Goal: Task Accomplishment & Management: Complete application form

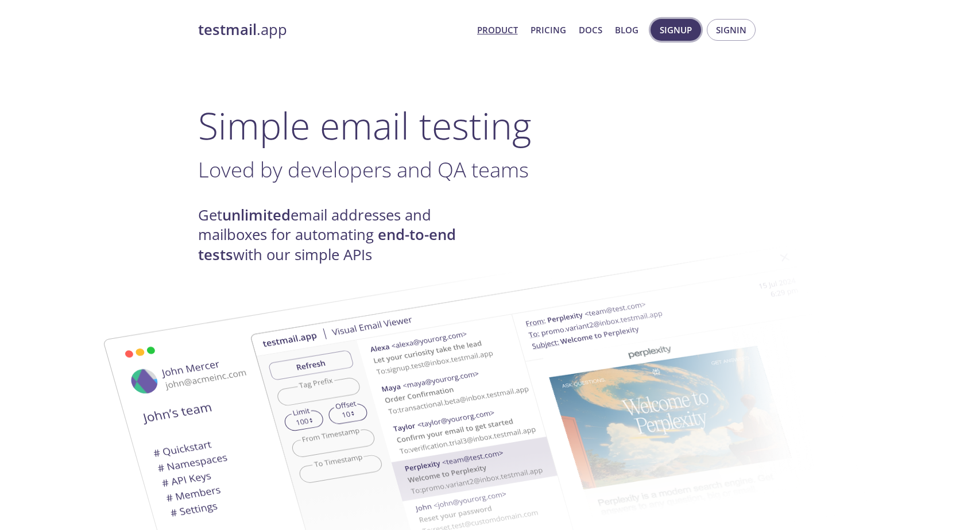
click at [678, 36] on span "Signup" at bounding box center [675, 29] width 32 height 15
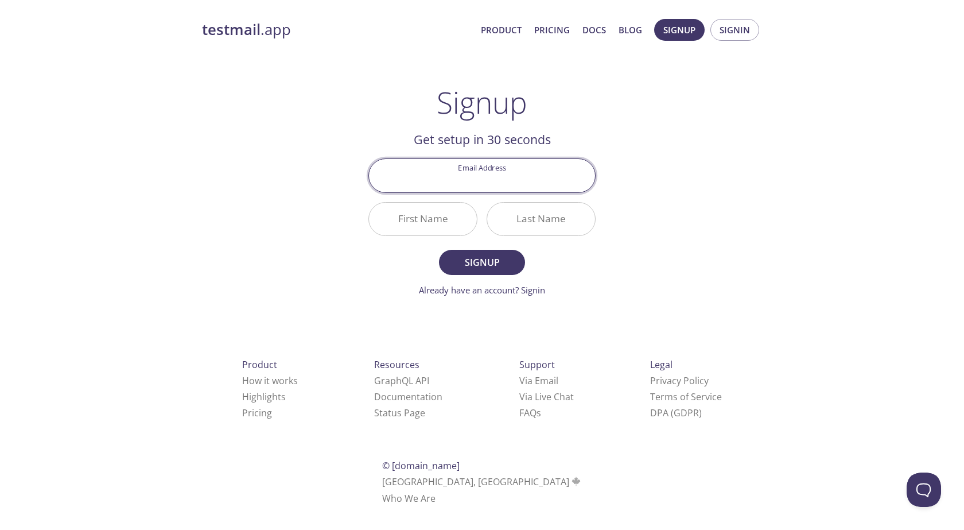
click at [455, 185] on input "Email Address" at bounding box center [482, 175] width 226 height 33
type input "[EMAIL_ADDRESS][DOMAIN_NAME]"
click at [425, 215] on input "First Name" at bounding box center [423, 219] width 108 height 33
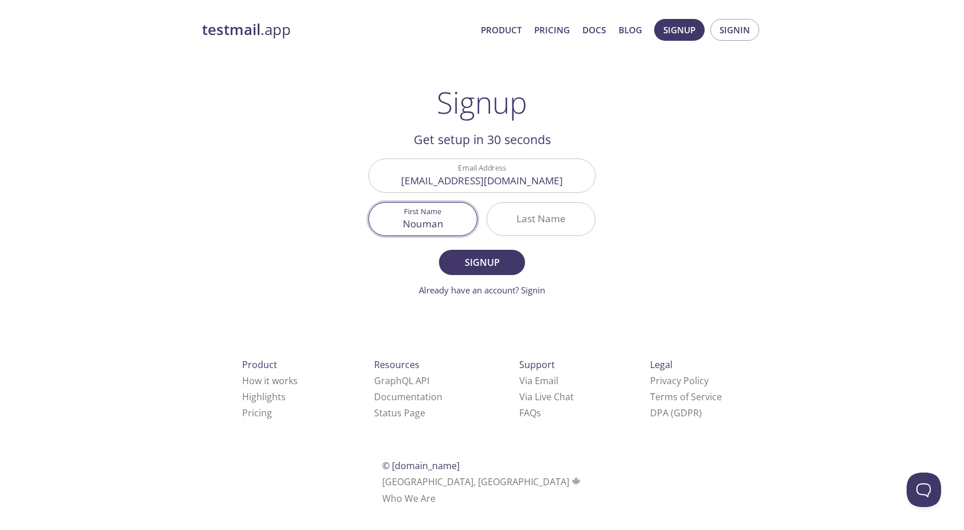
type input "Nouman"
type input "Khan"
click at [440, 257] on button "Signup" at bounding box center [482, 262] width 86 height 25
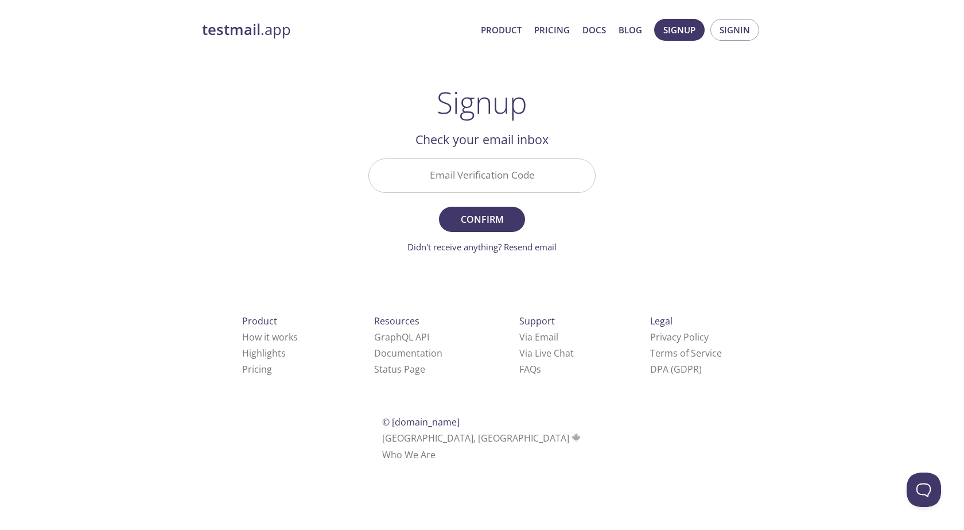
click at [465, 183] on input "Email Verification Code" at bounding box center [482, 175] width 226 height 33
paste input "G2ZGTD1"
type input "G2ZGTD1"
click at [468, 229] on button "Confirm" at bounding box center [482, 219] width 86 height 25
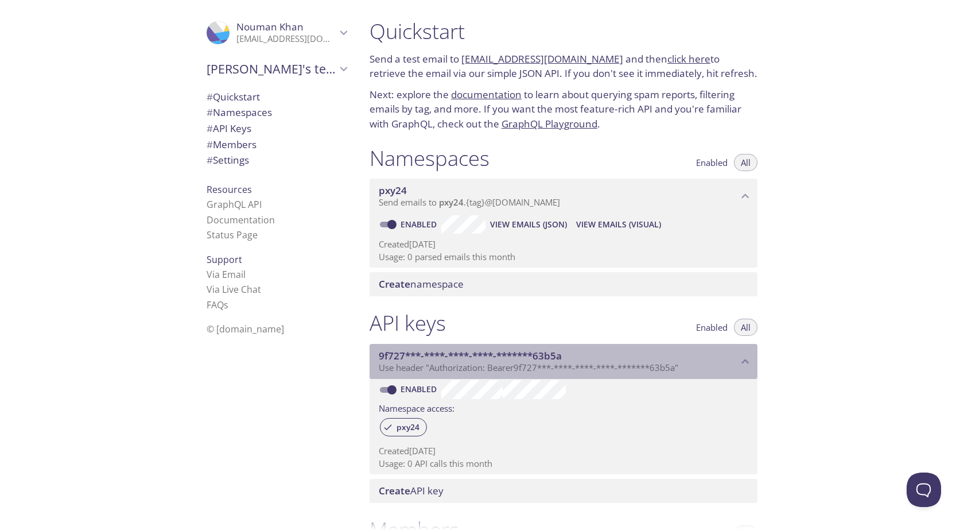
click at [738, 363] on p "Use header "Authorization: Bearer 9f727***-****-****-****-*******63b5a "" at bounding box center [558, 367] width 359 height 11
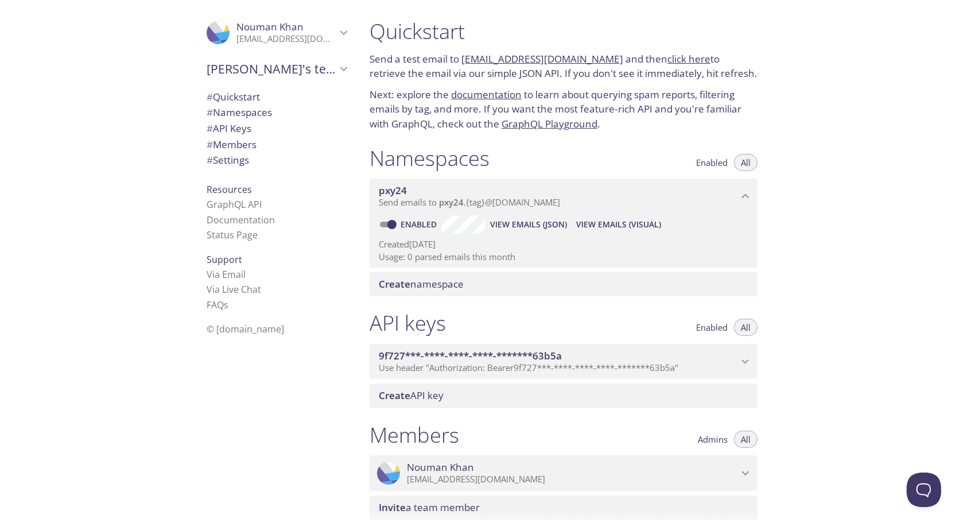
click at [545, 352] on span "9f727***-****-****-****-*******63b5a" at bounding box center [470, 355] width 183 height 13
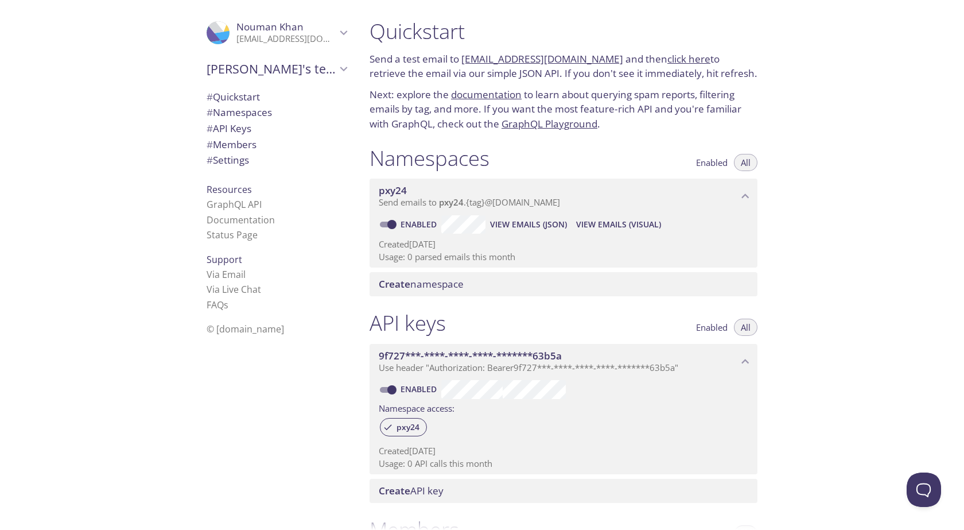
click at [244, 110] on span "# Namespaces" at bounding box center [239, 112] width 65 height 13
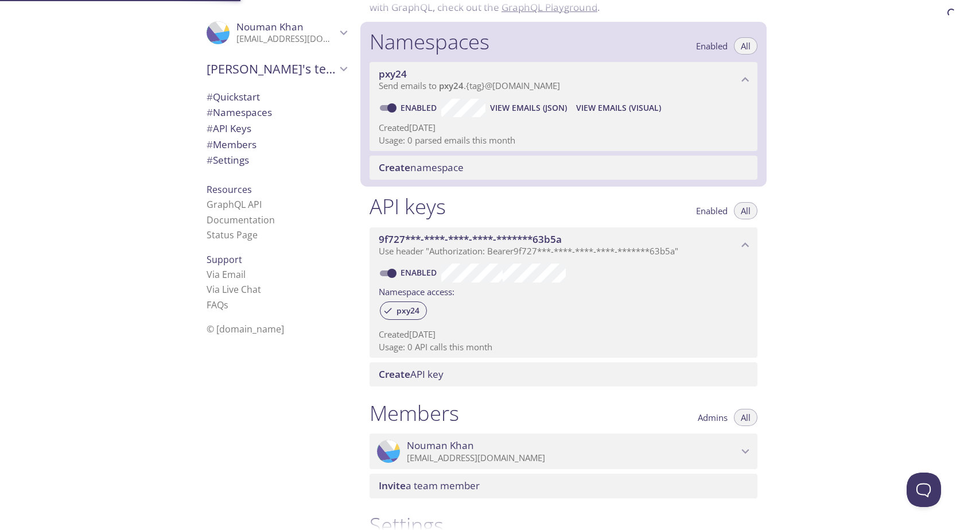
scroll to position [145, 0]
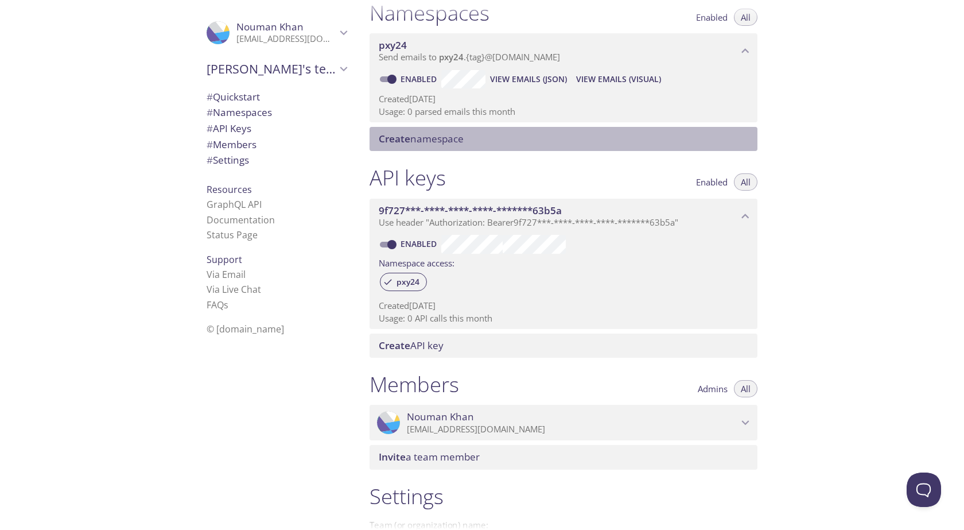
click at [438, 143] on span "Create namespace" at bounding box center [421, 138] width 85 height 13
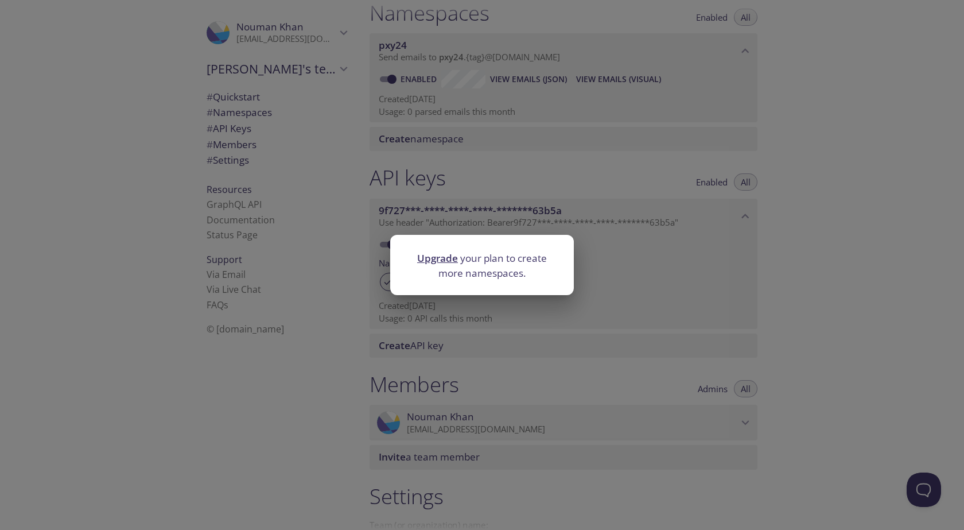
click at [690, 282] on div "Upgrade your plan to create more namespaces." at bounding box center [482, 265] width 964 height 530
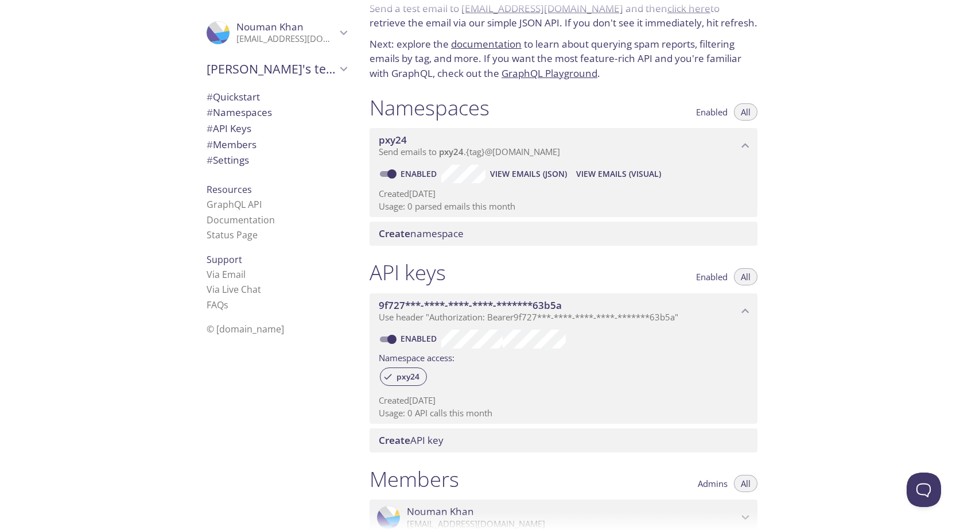
scroll to position [30, 0]
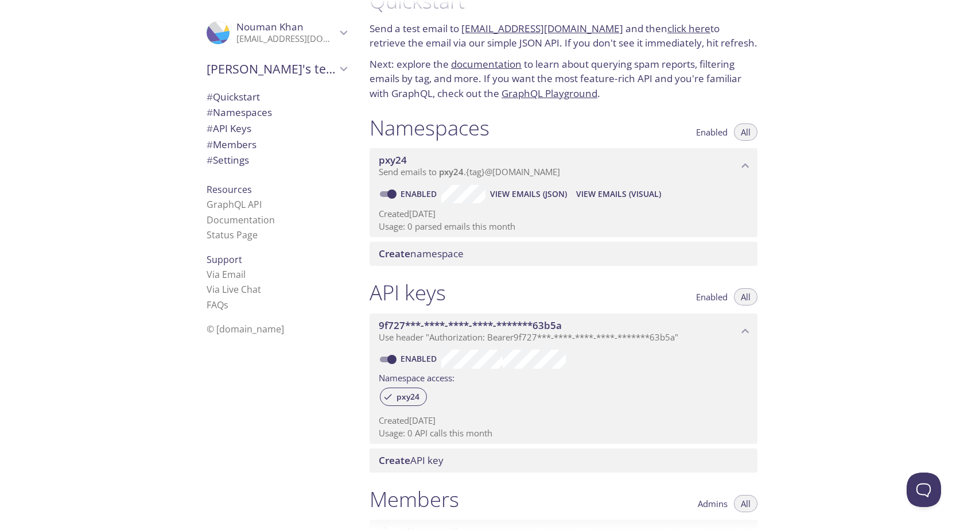
click at [400, 160] on span "pxy24" at bounding box center [393, 159] width 28 height 13
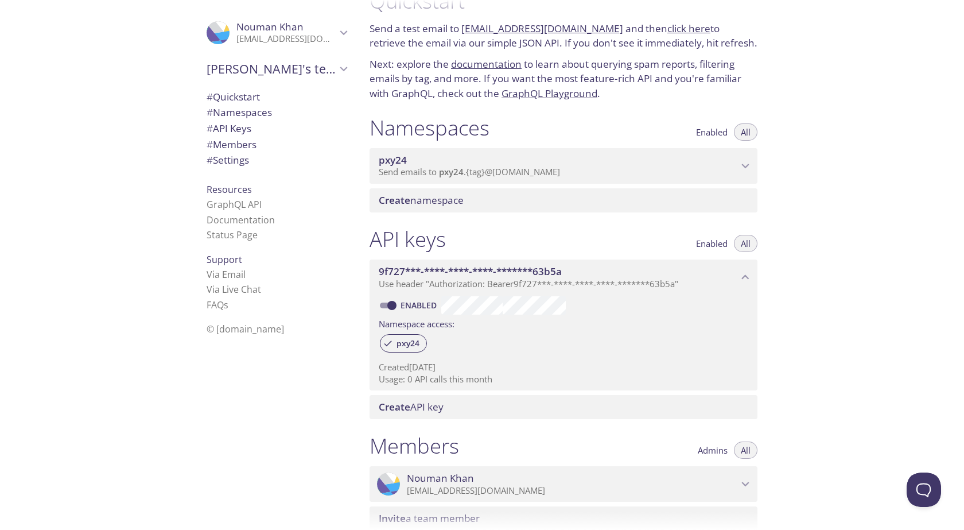
click at [400, 160] on span "pxy24" at bounding box center [393, 159] width 28 height 13
